Goal: Navigation & Orientation: Find specific page/section

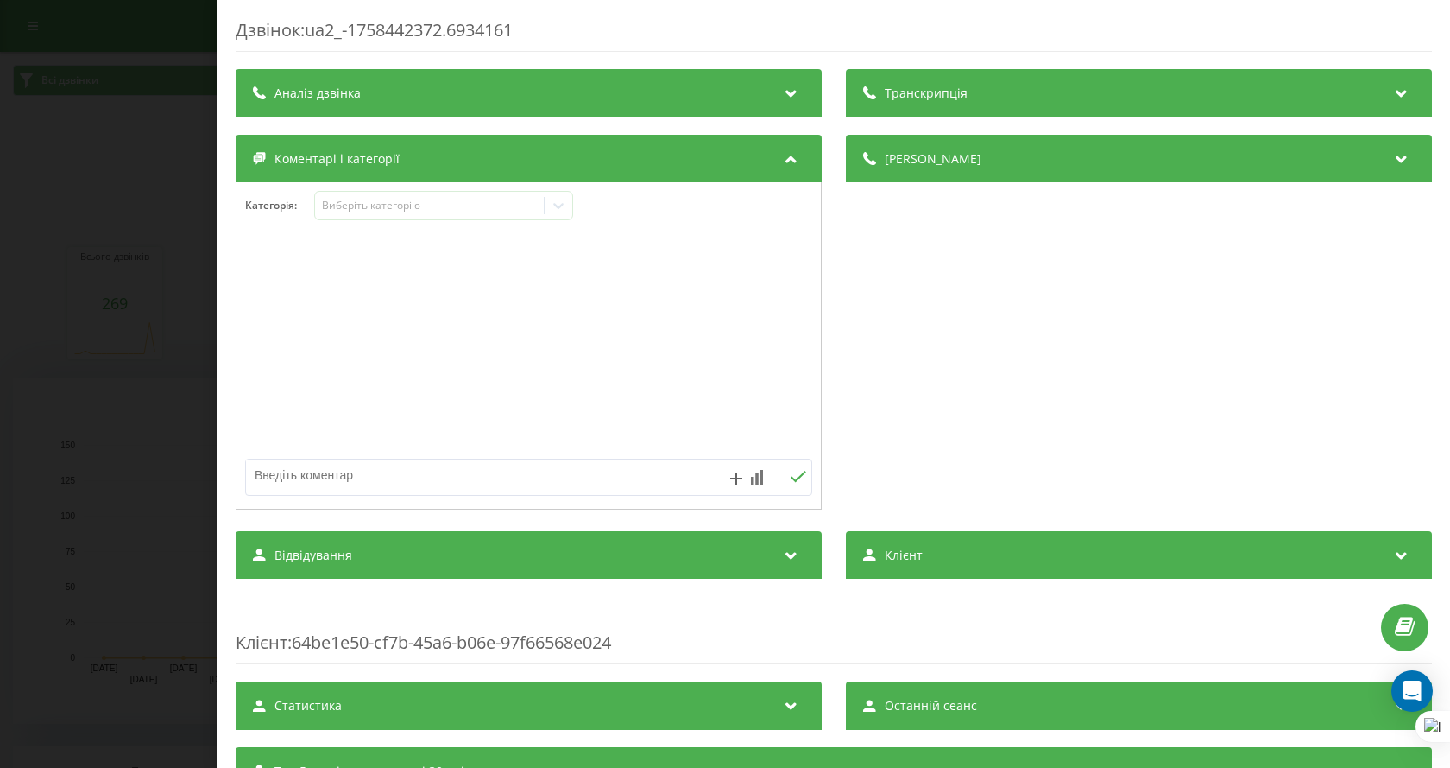
click at [119, 342] on div "Дзвінок : ua2_-1758442372.6934161 Транскрипція Для AI-аналізу майбутніх дзвінкі…" at bounding box center [725, 384] width 1450 height 768
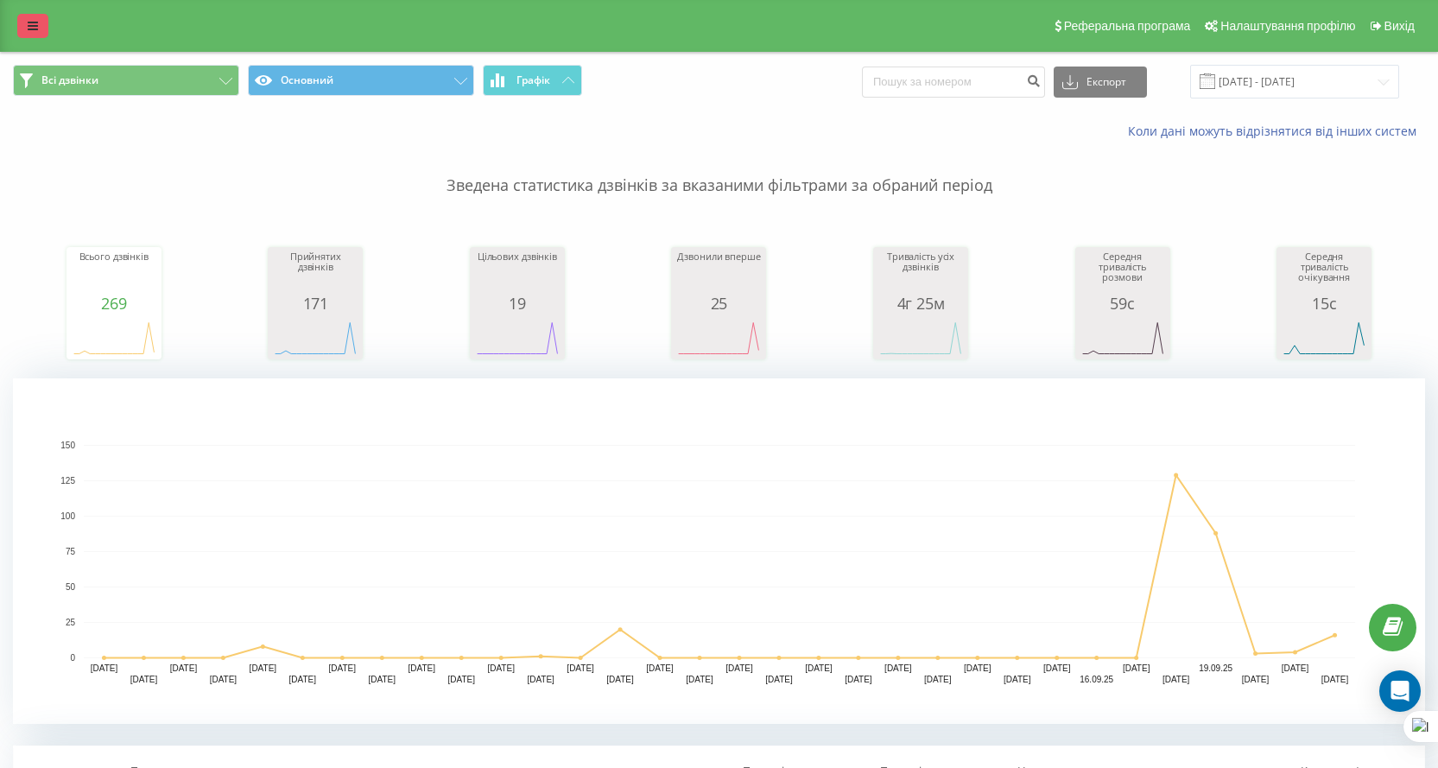
click at [32, 27] on icon at bounding box center [33, 26] width 10 height 12
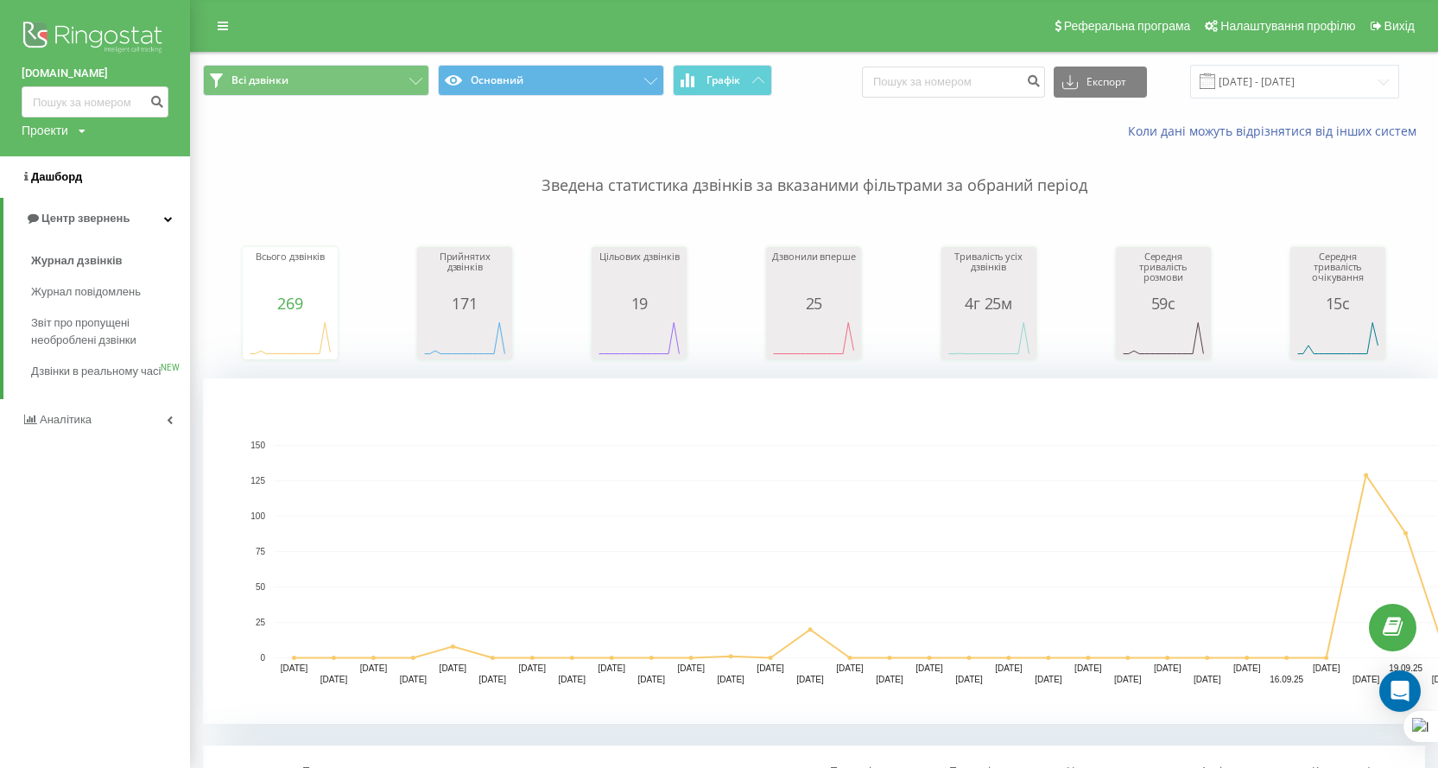
click at [83, 186] on link "Дашборд" at bounding box center [95, 176] width 190 height 41
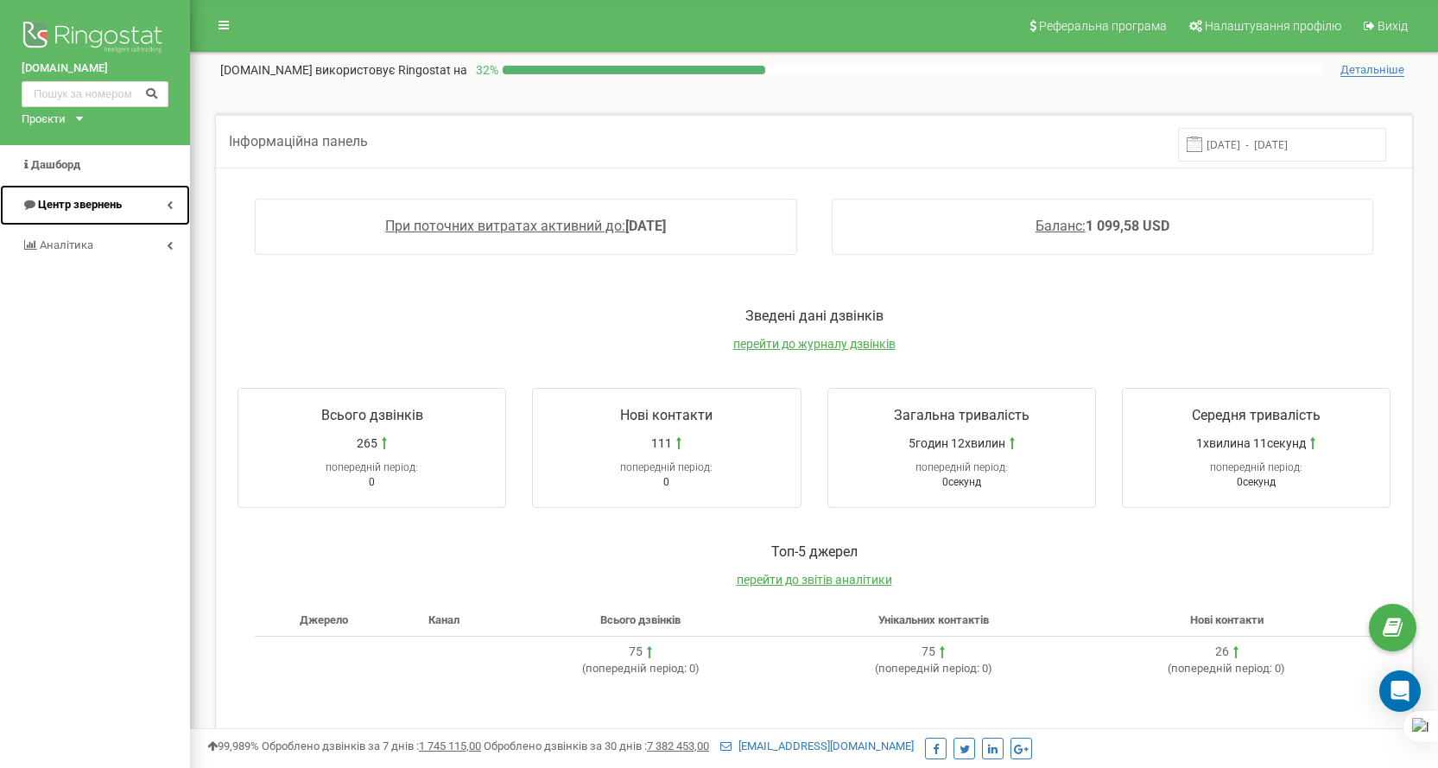
click at [92, 205] on span "Центр звернень" at bounding box center [80, 204] width 84 height 13
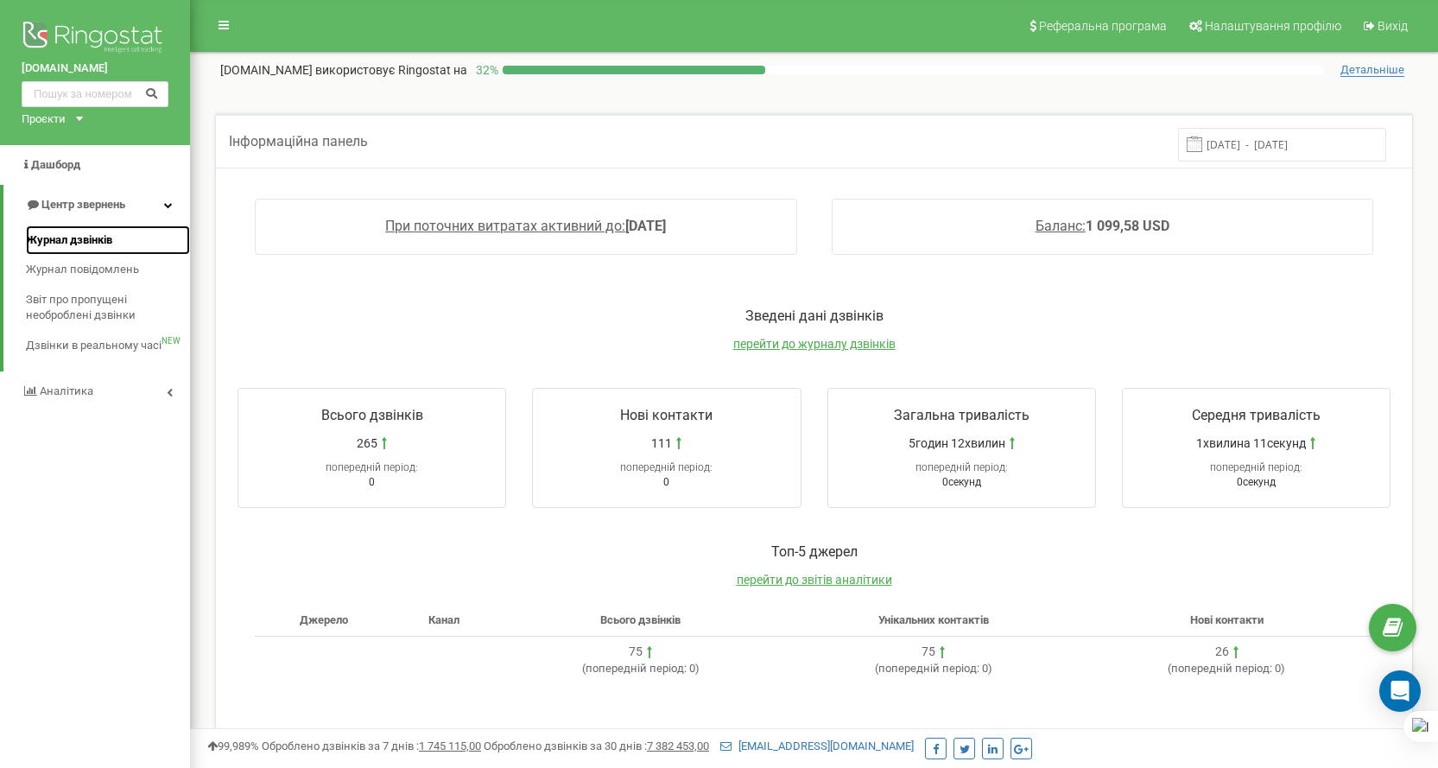
click at [91, 246] on span "Журнал дзвінків" at bounding box center [69, 240] width 86 height 16
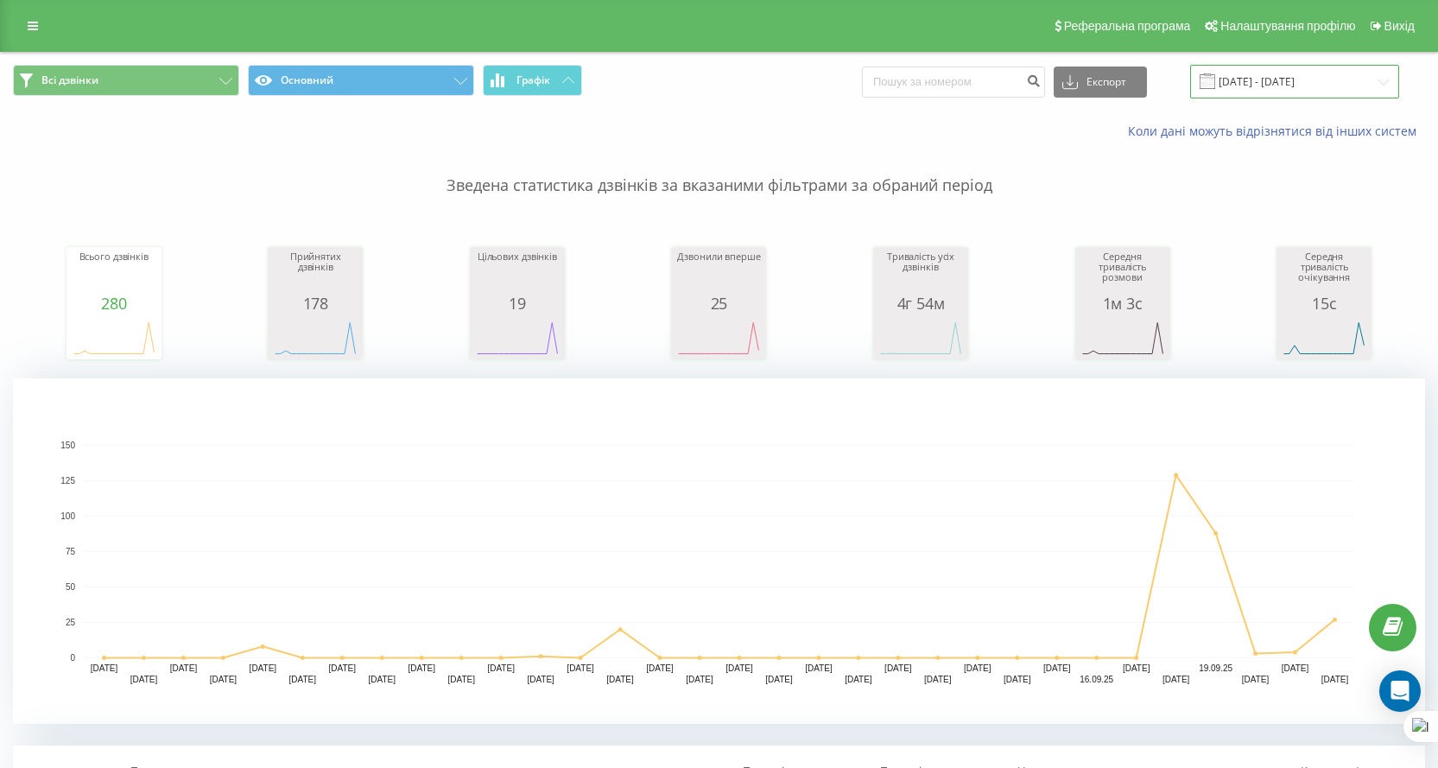
click at [1365, 73] on input "22.08.2025 - 22.09.2025" at bounding box center [1294, 82] width 209 height 34
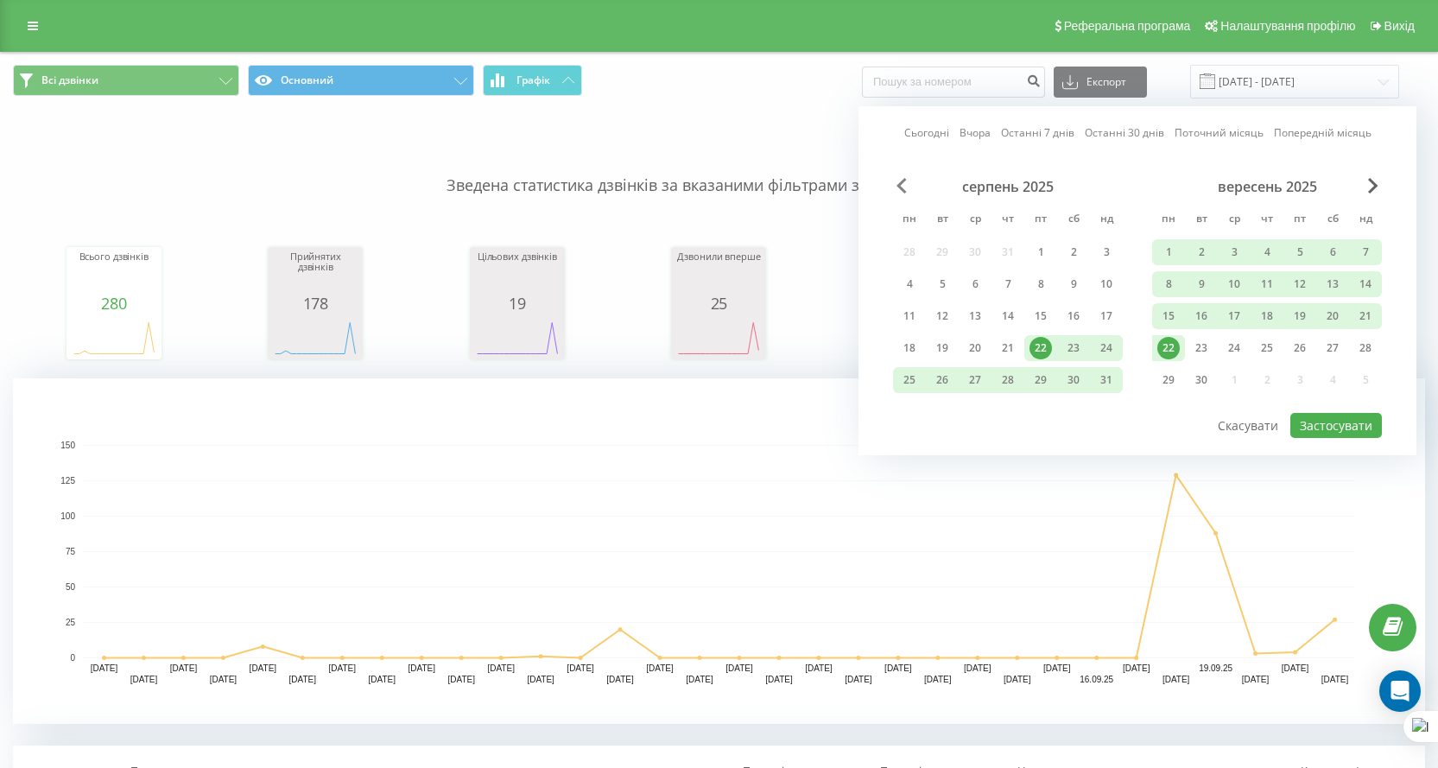
click at [901, 185] on span "Previous Month" at bounding box center [901, 186] width 10 height 16
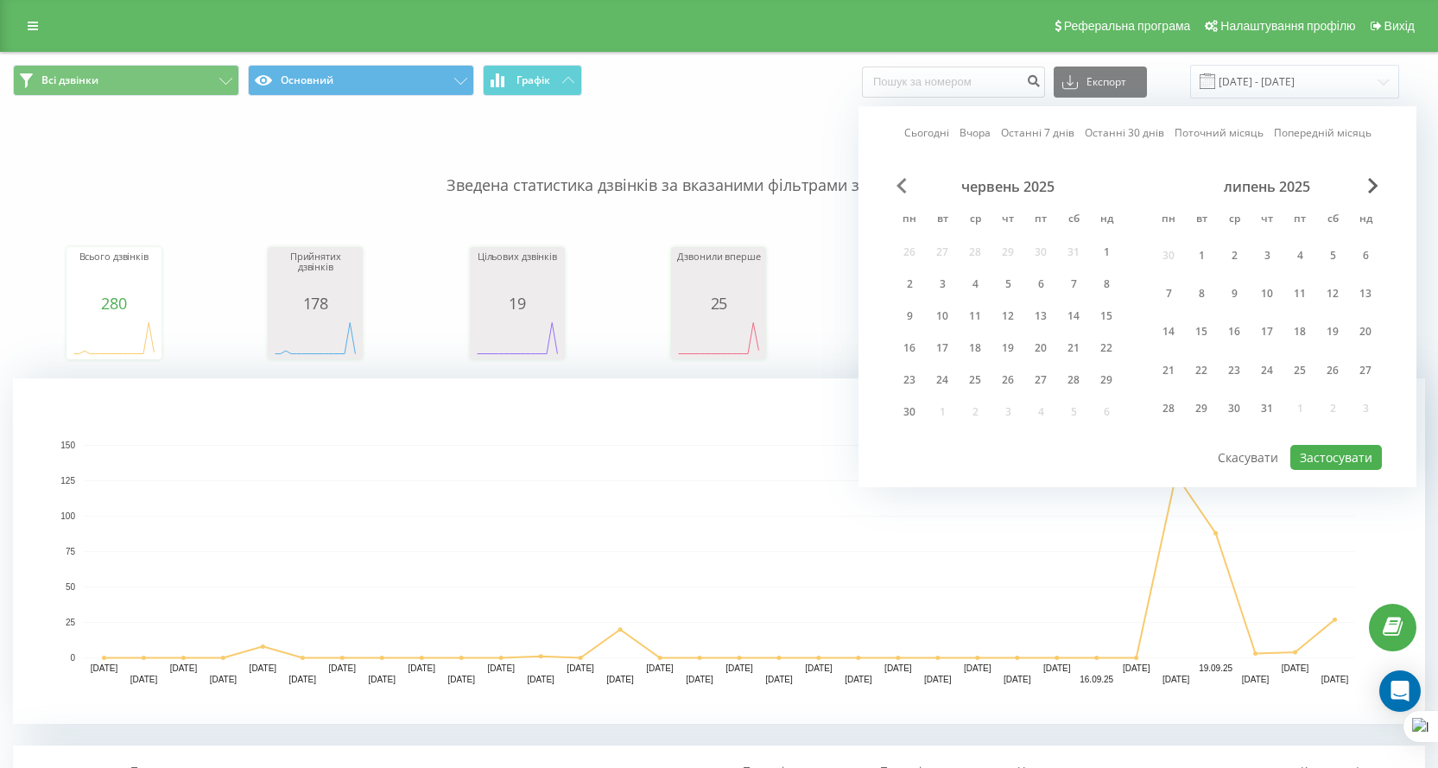
click at [901, 185] on span "Previous Month" at bounding box center [901, 186] width 10 height 16
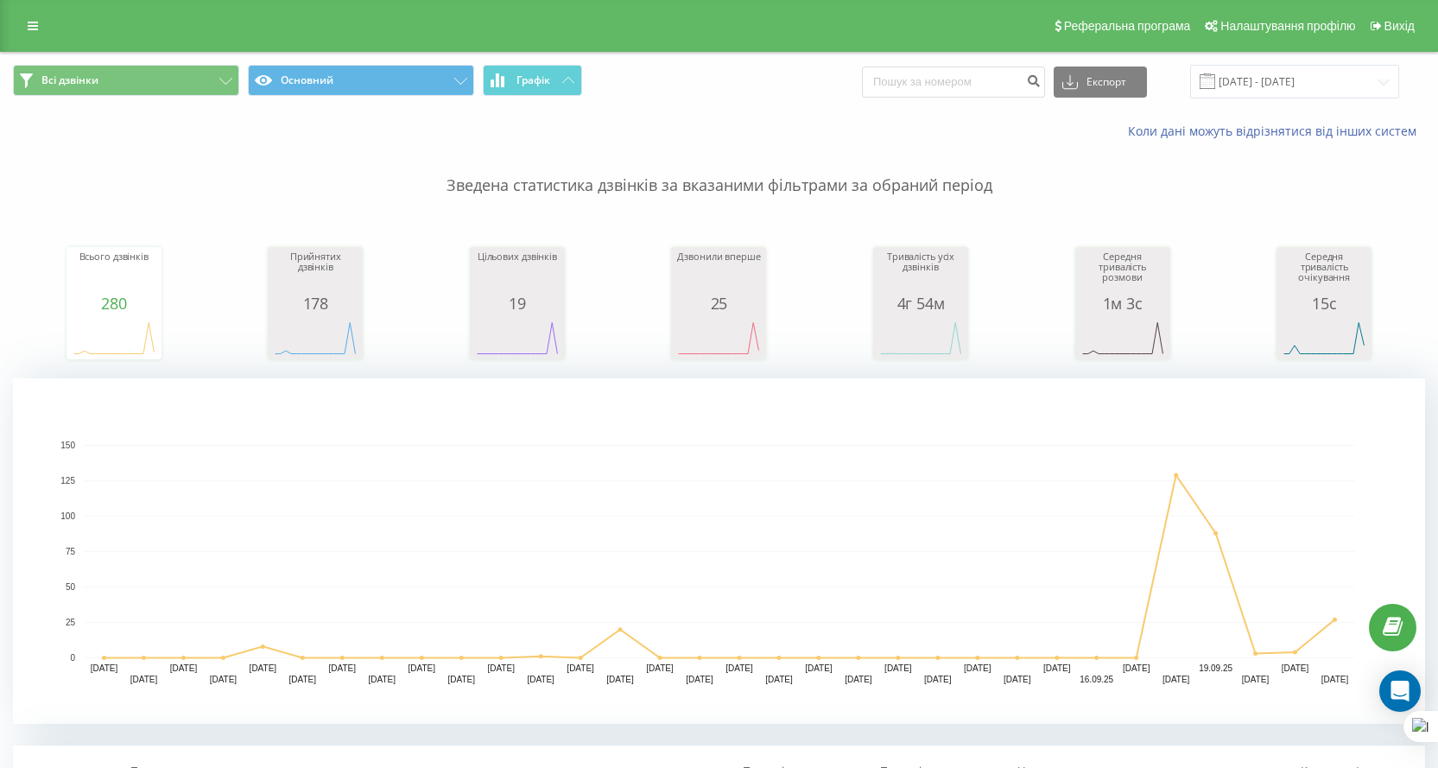
click at [20, 9] on div "Реферальна програма Налаштування профілю Вихід" at bounding box center [719, 26] width 1438 height 52
click at [29, 13] on div "Реферальна програма Налаштування профілю Вихід" at bounding box center [719, 26] width 1438 height 52
click at [26, 32] on link at bounding box center [32, 26] width 31 height 24
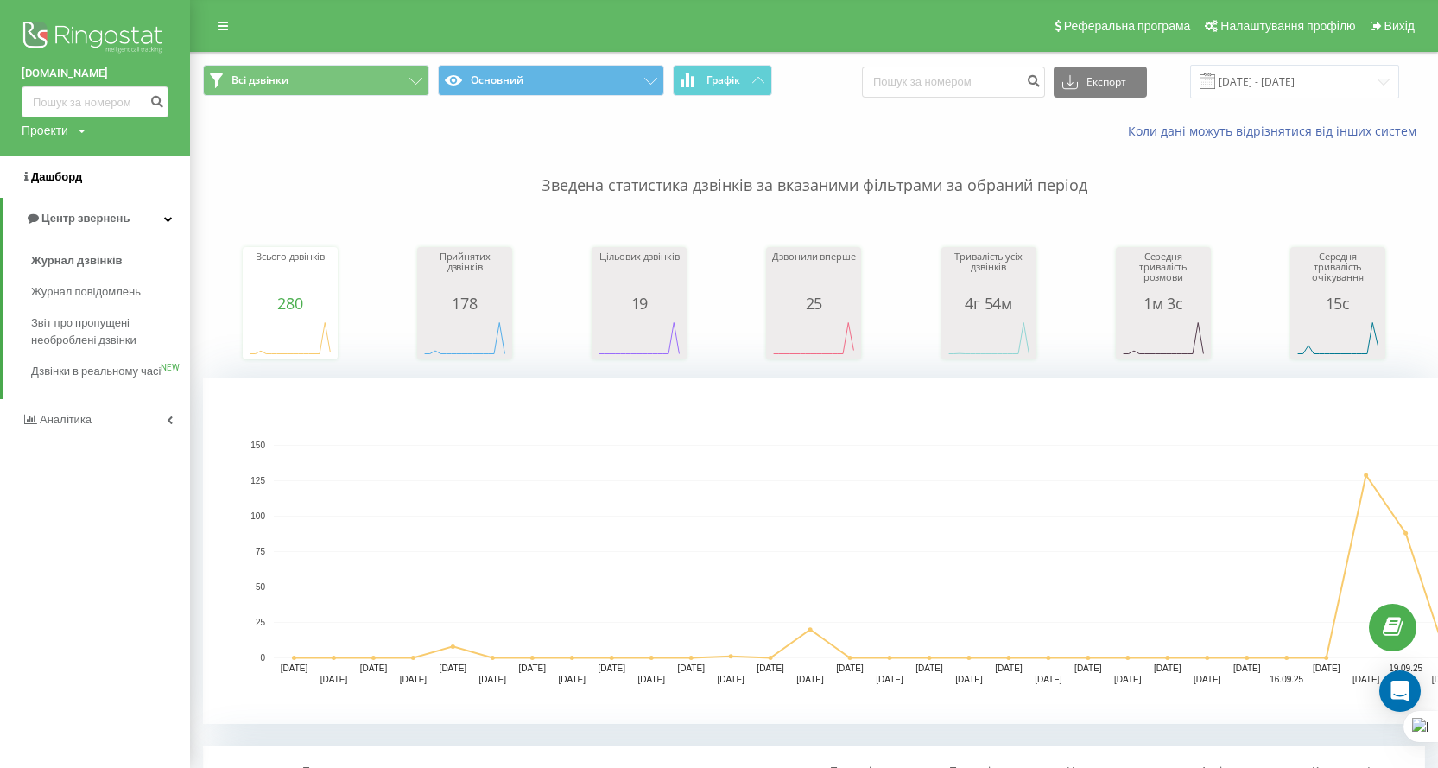
click at [57, 178] on span "Дашборд" at bounding box center [56, 176] width 51 height 13
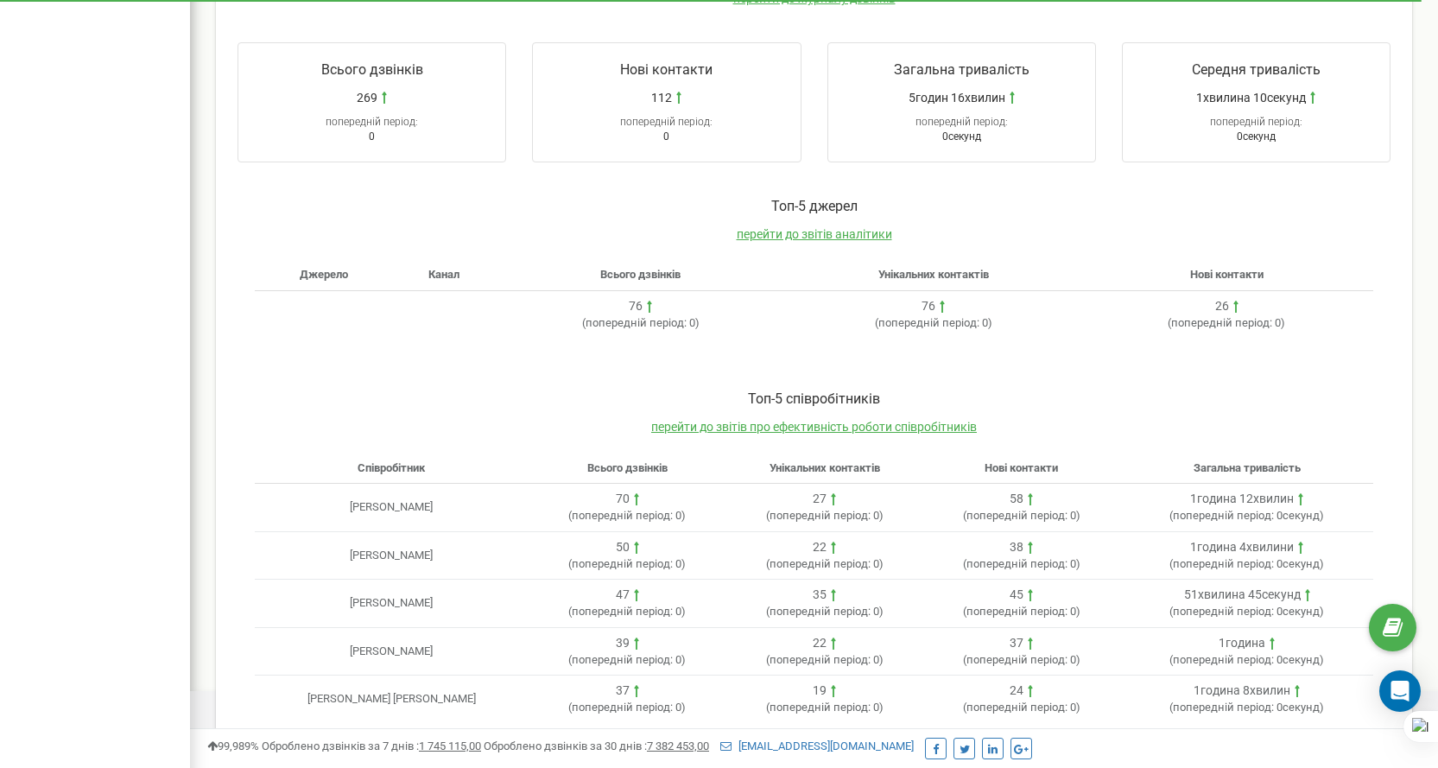
scroll to position [372, 0]
